Goal: Task Accomplishment & Management: Complete application form

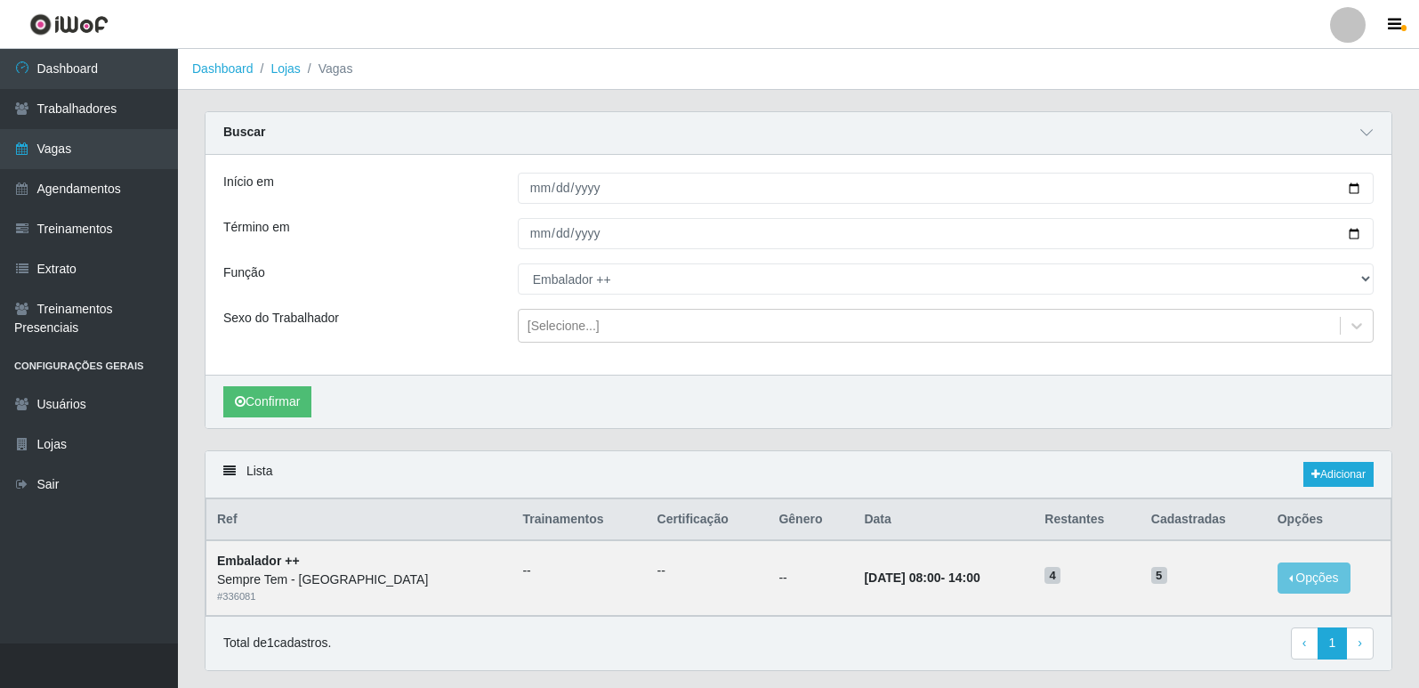
scroll to position [50, 0]
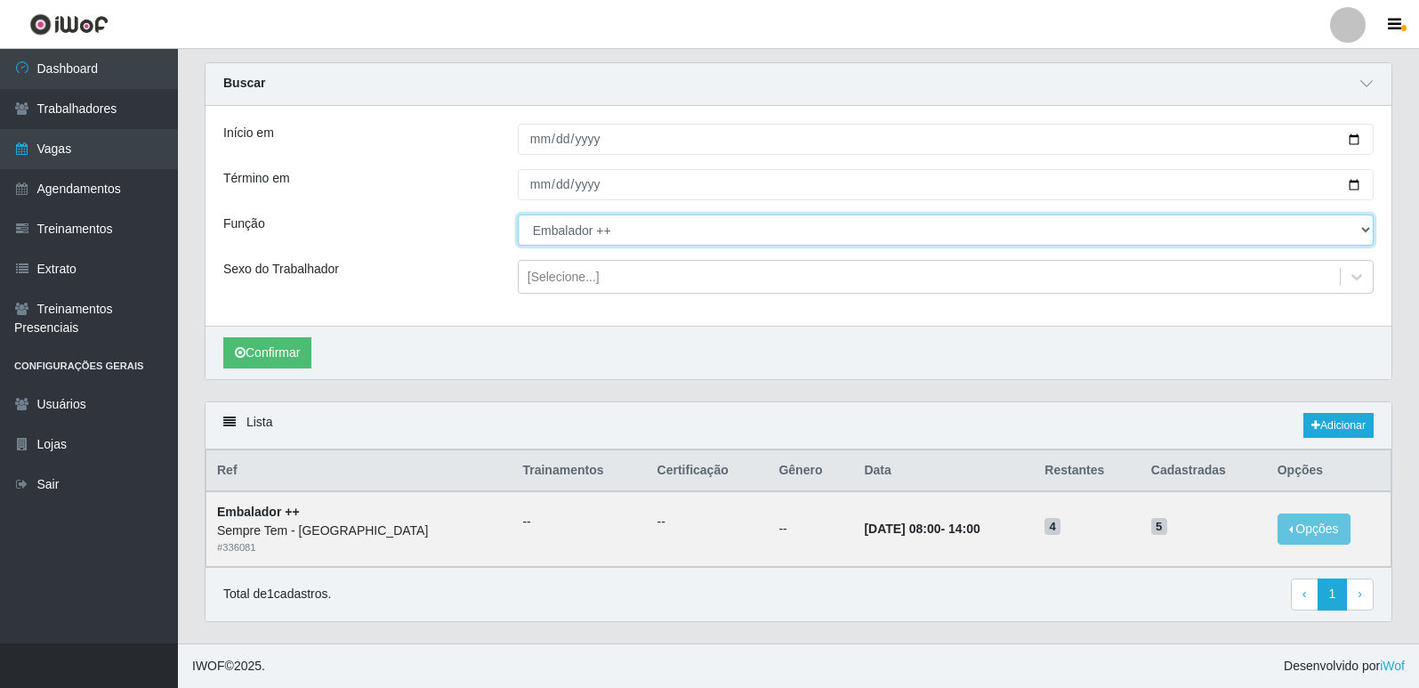
click at [704, 238] on select "[Selecione...] Embalador Embalador + Embalador ++ Repositor Repositor + Reposit…" at bounding box center [946, 229] width 856 height 31
select select "70"
click at [518, 214] on select "[Selecione...] Embalador Embalador + Embalador ++ Repositor Repositor + Reposit…" at bounding box center [946, 229] width 856 height 31
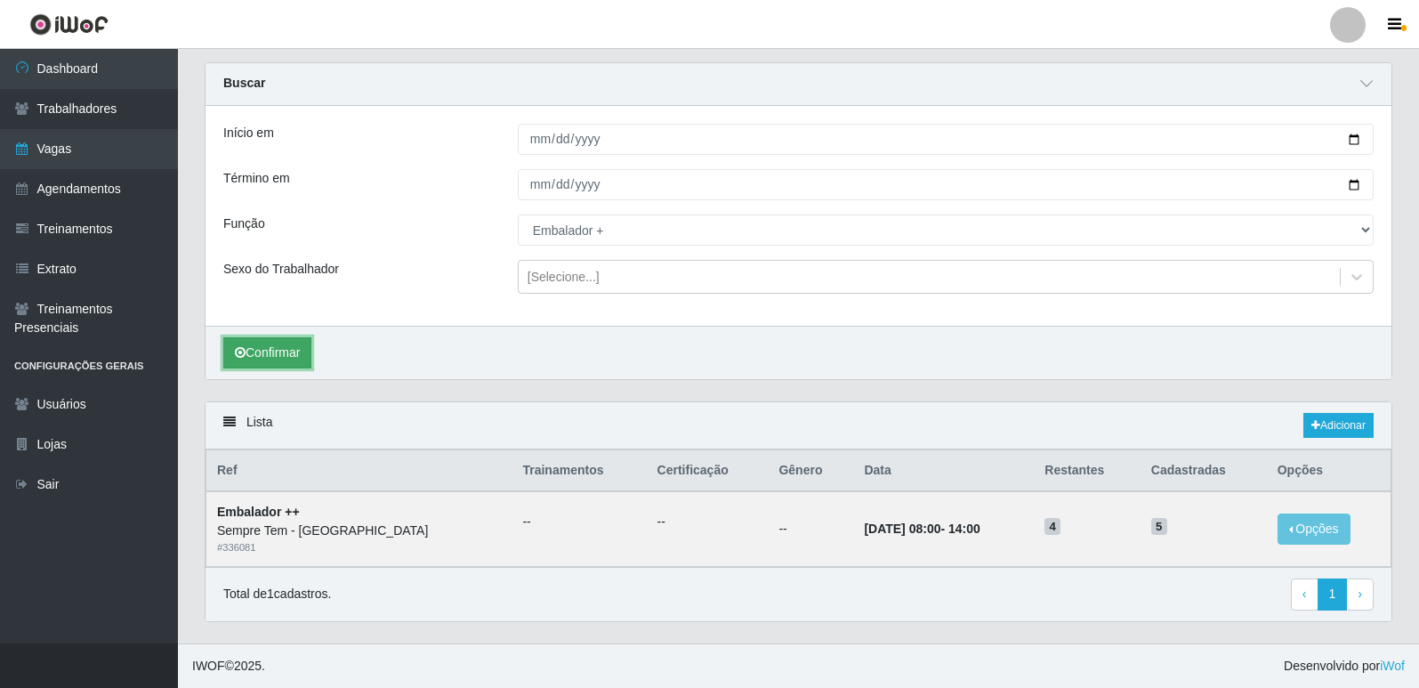
click at [268, 355] on button "Confirmar" at bounding box center [267, 352] width 88 height 31
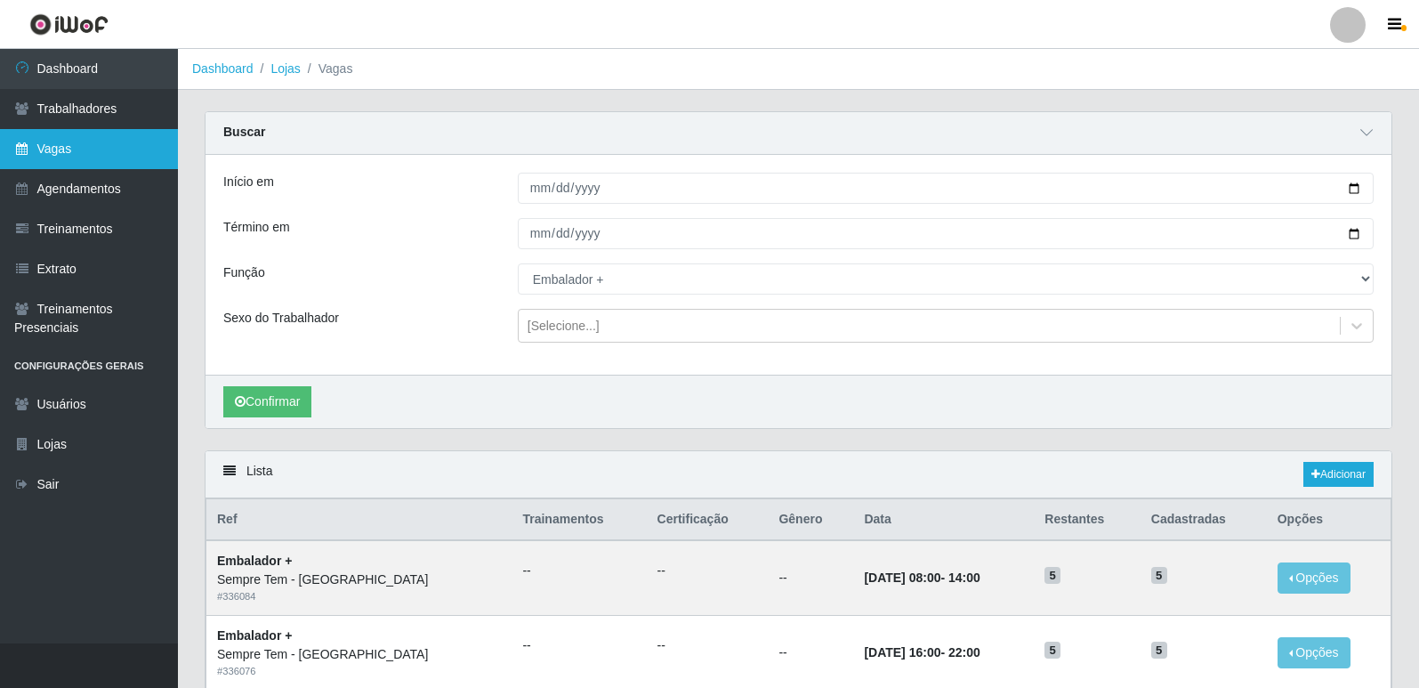
click at [36, 146] on link "Vagas" at bounding box center [89, 149] width 178 height 40
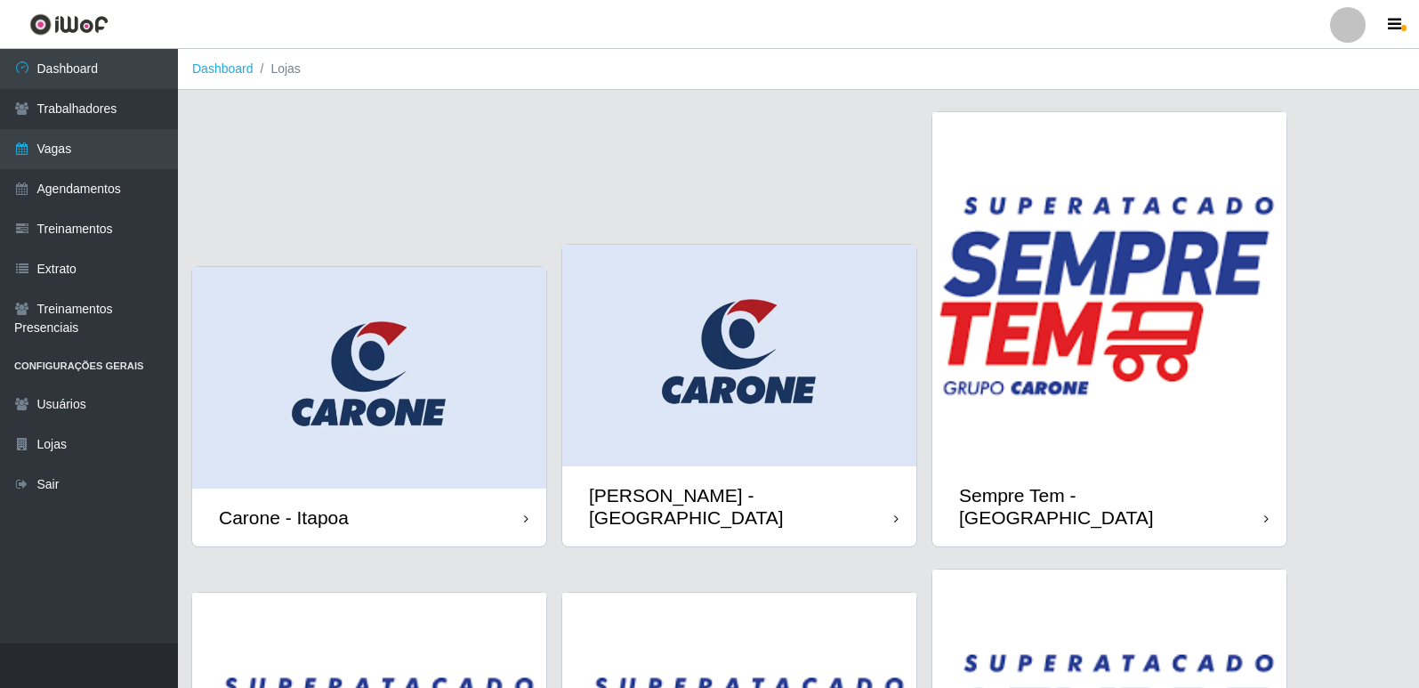
click at [793, 381] on img at bounding box center [739, 356] width 354 height 222
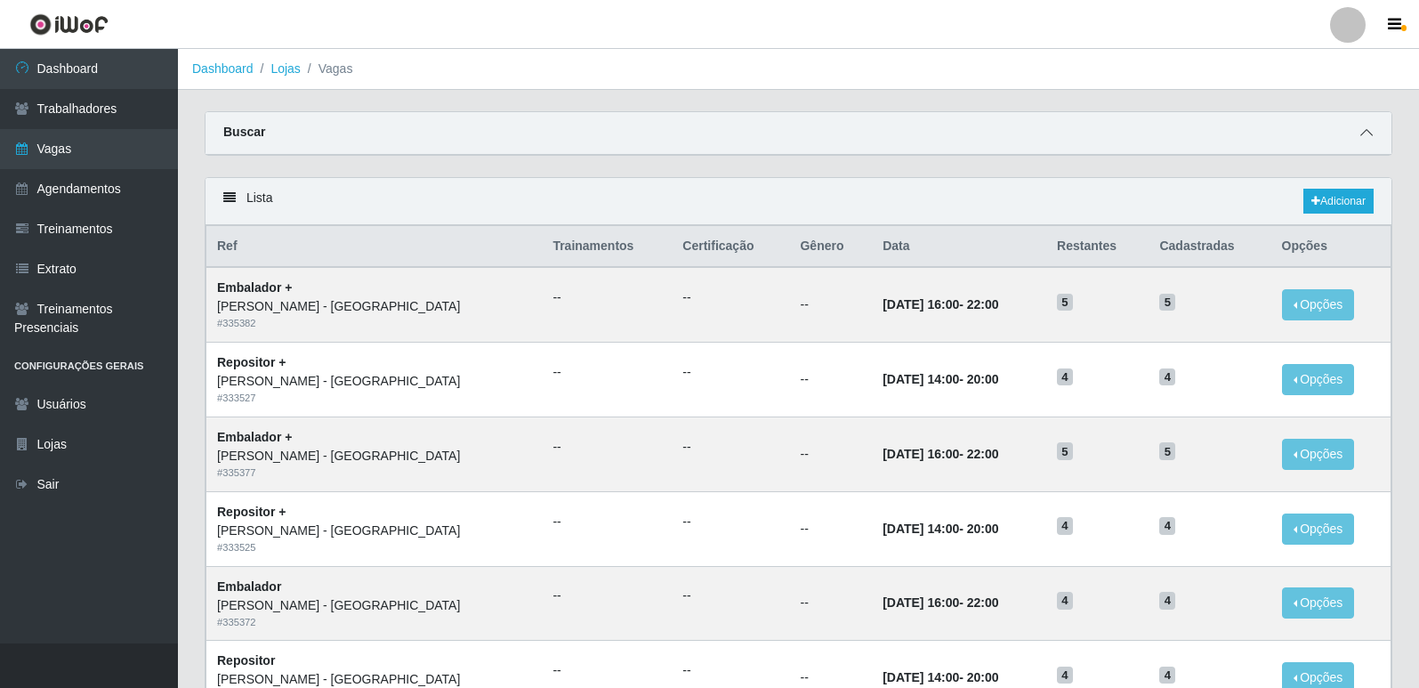
click at [1370, 126] on span at bounding box center [1366, 133] width 21 height 20
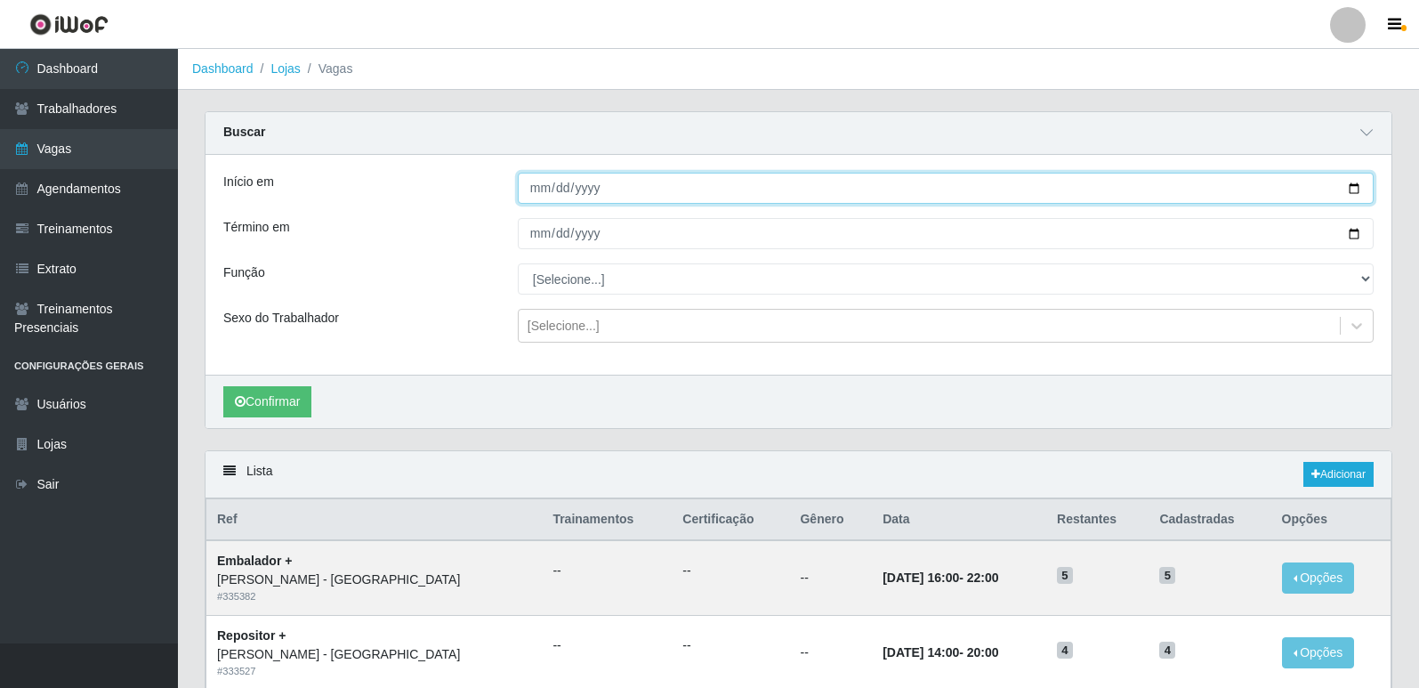
click at [1356, 187] on input "Início em" at bounding box center [946, 188] width 856 height 31
type input "[DATE]"
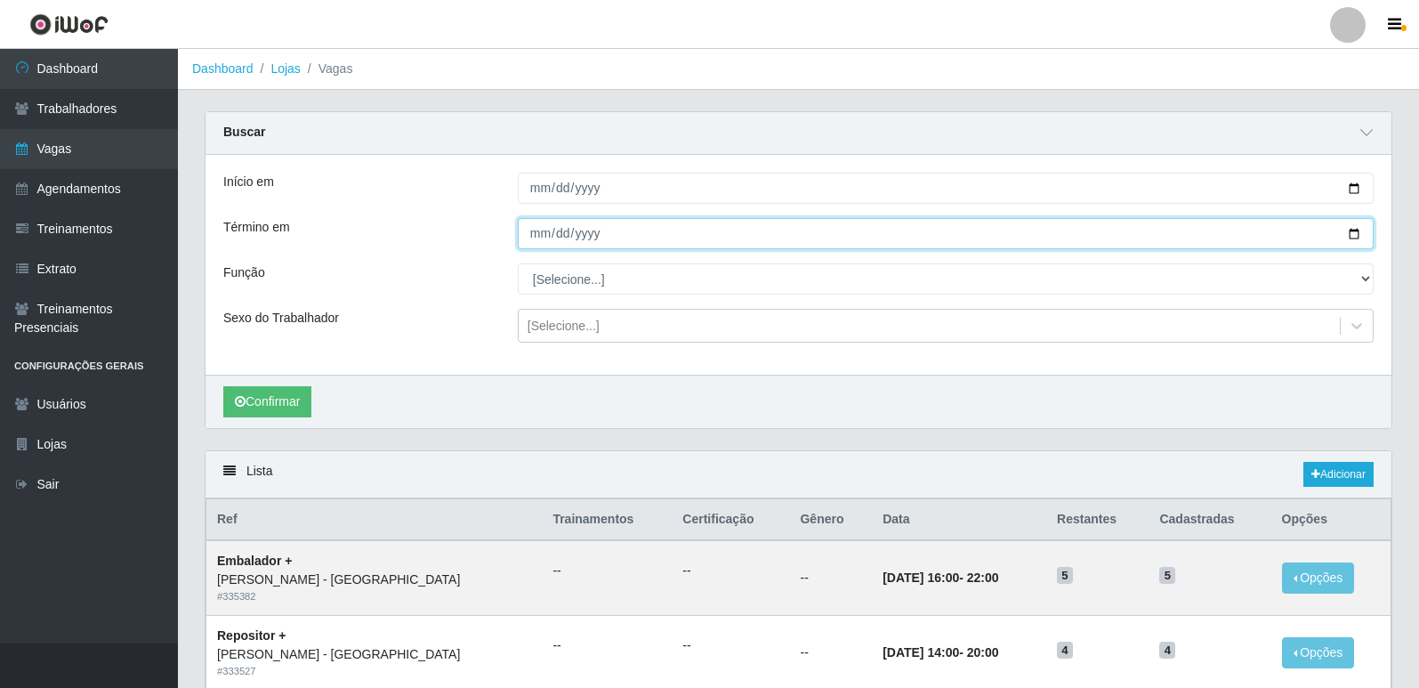
click at [1357, 230] on input "Término em" at bounding box center [946, 233] width 856 height 31
type input "[DATE]"
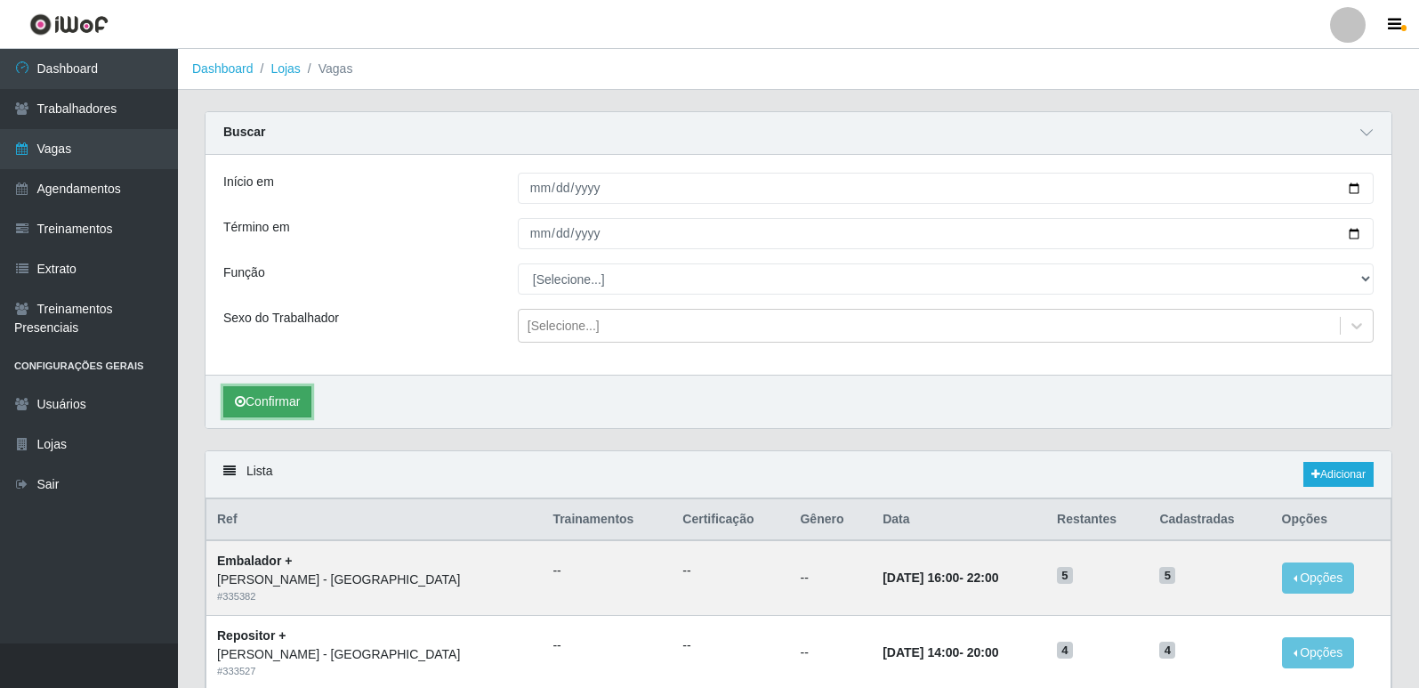
click at [298, 398] on button "Confirmar" at bounding box center [267, 401] width 88 height 31
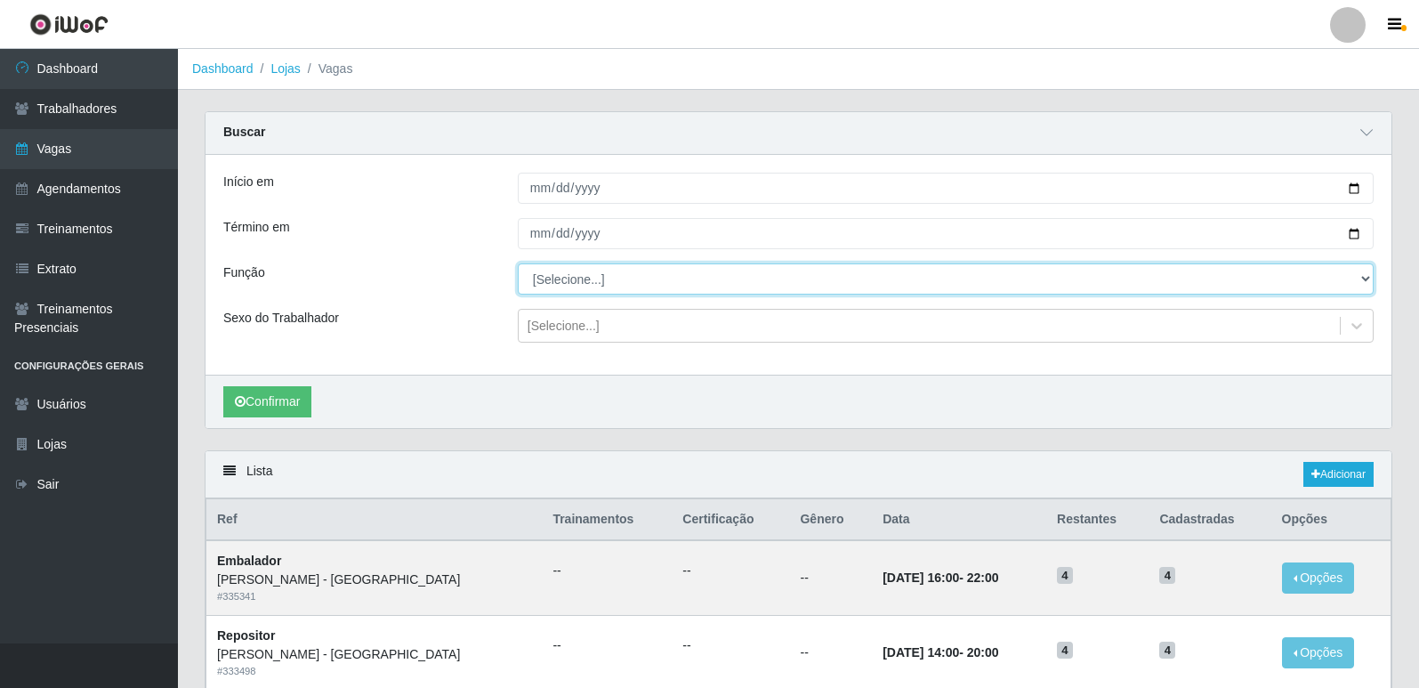
click at [593, 285] on select "[Selecione...] Embalador Embalador + Embalador ++ Repositor Repositor + Reposit…" at bounding box center [946, 278] width 856 height 31
select select "70"
click at [518, 264] on select "[Selecione...] Embalador Embalador + Embalador ++ Repositor Repositor + Reposit…" at bounding box center [946, 278] width 856 height 31
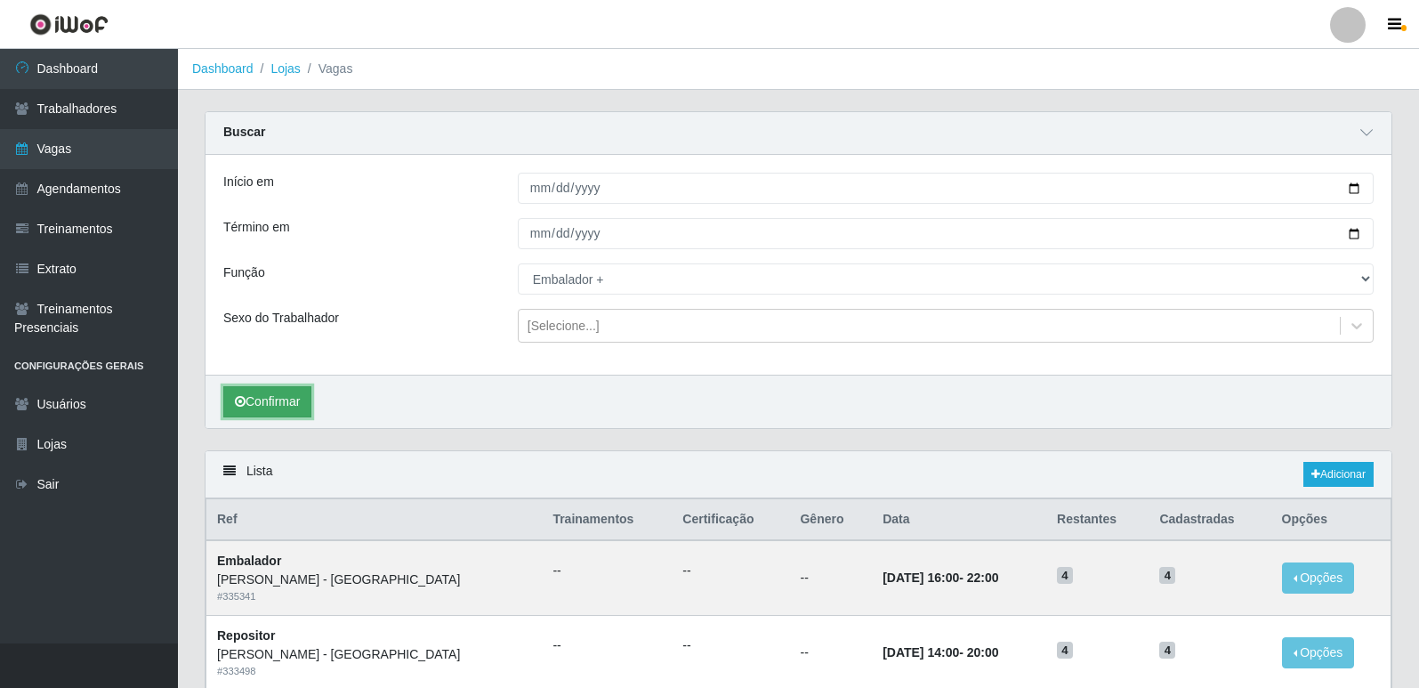
click at [283, 397] on button "Confirmar" at bounding box center [267, 401] width 88 height 31
click at [553, 580] on ul "--" at bounding box center [607, 571] width 109 height 19
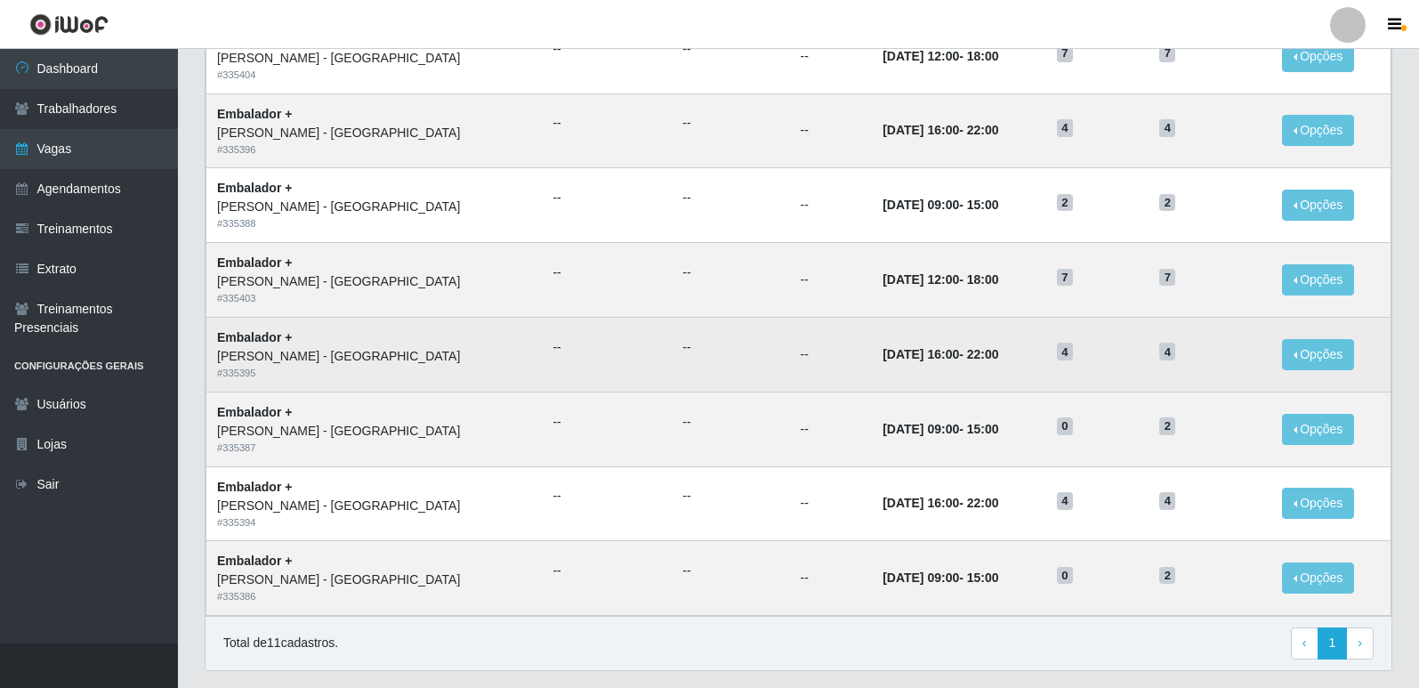
scroll to position [796, 0]
